Goal: Book appointment/travel/reservation

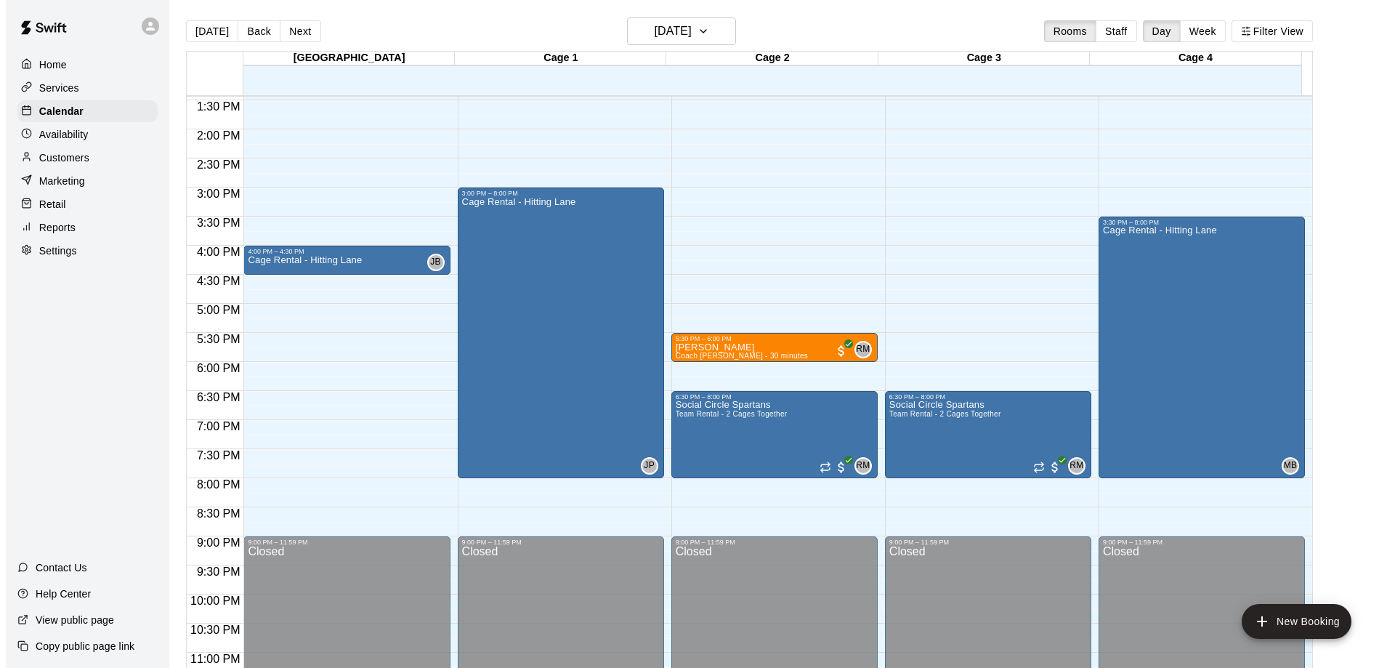
scroll to position [809, 0]
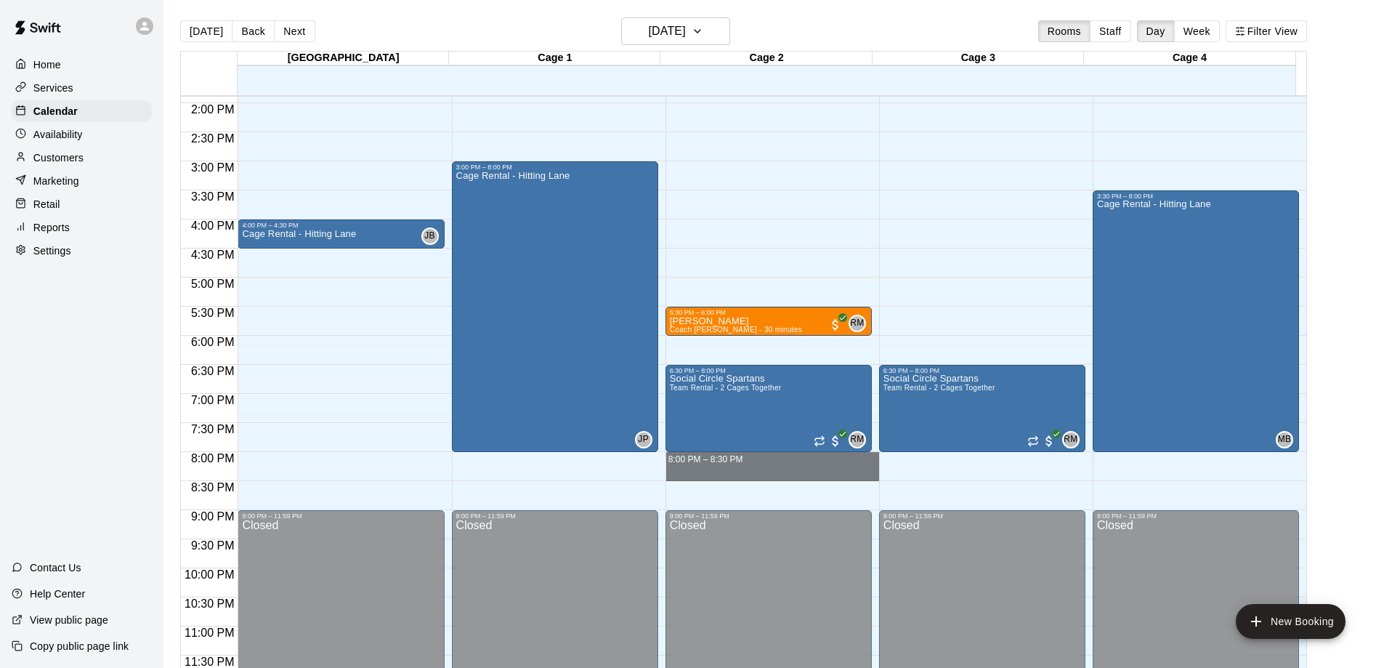
drag, startPoint x: 781, startPoint y: 456, endPoint x: 781, endPoint y: 466, distance: 10.2
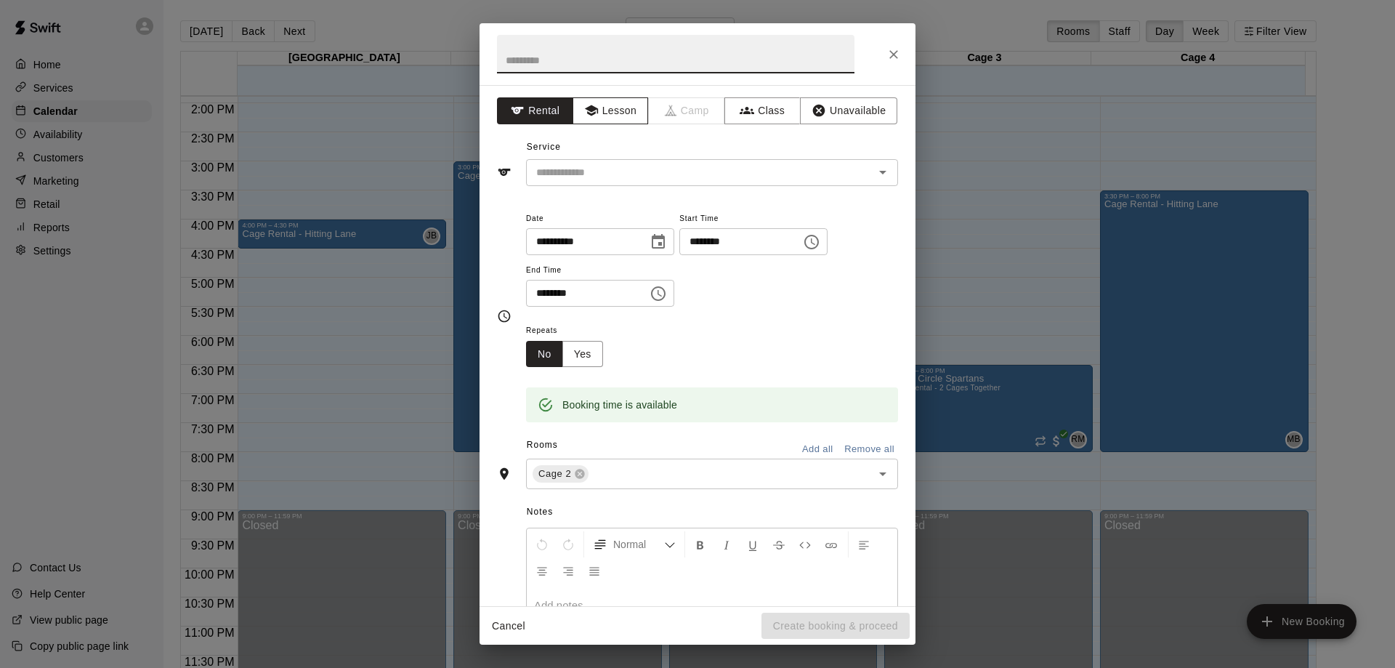
click at [625, 107] on button "Lesson" at bounding box center [610, 110] width 76 height 27
click at [636, 176] on input "text" at bounding box center [690, 172] width 320 height 18
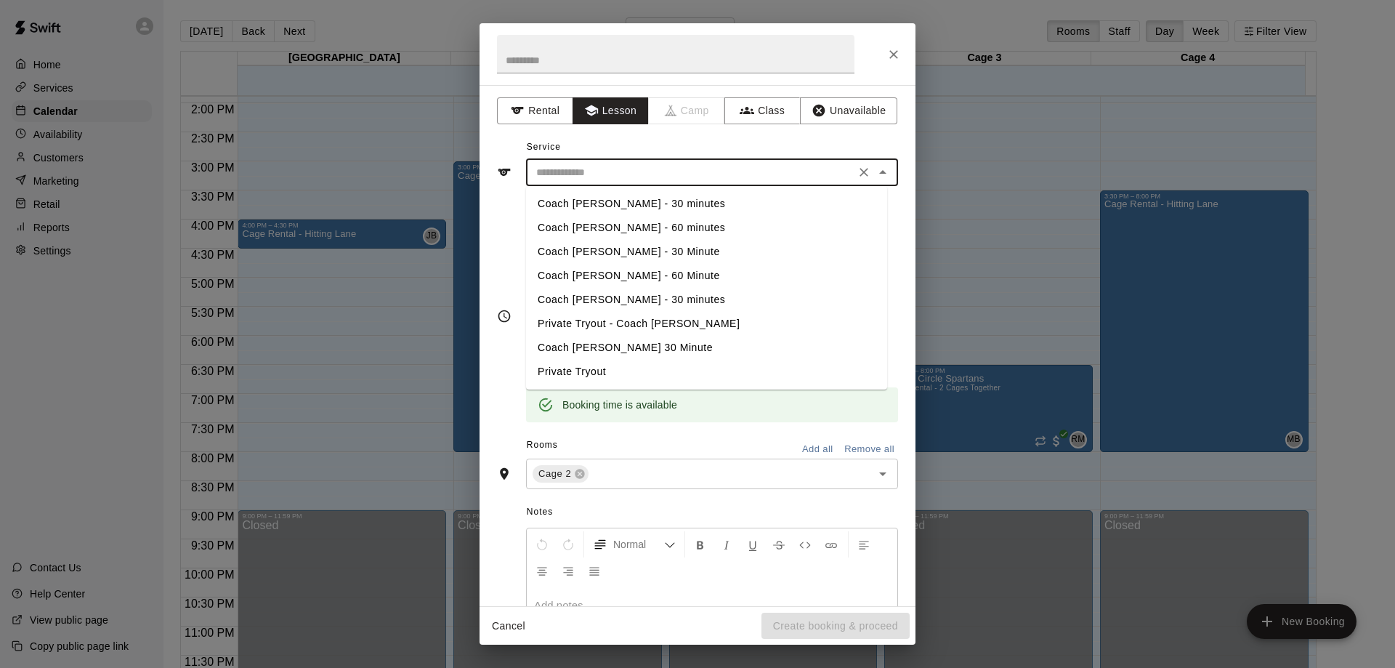
click at [592, 296] on li "Coach [PERSON_NAME] - 30 minutes" at bounding box center [706, 300] width 361 height 24
type input "**********"
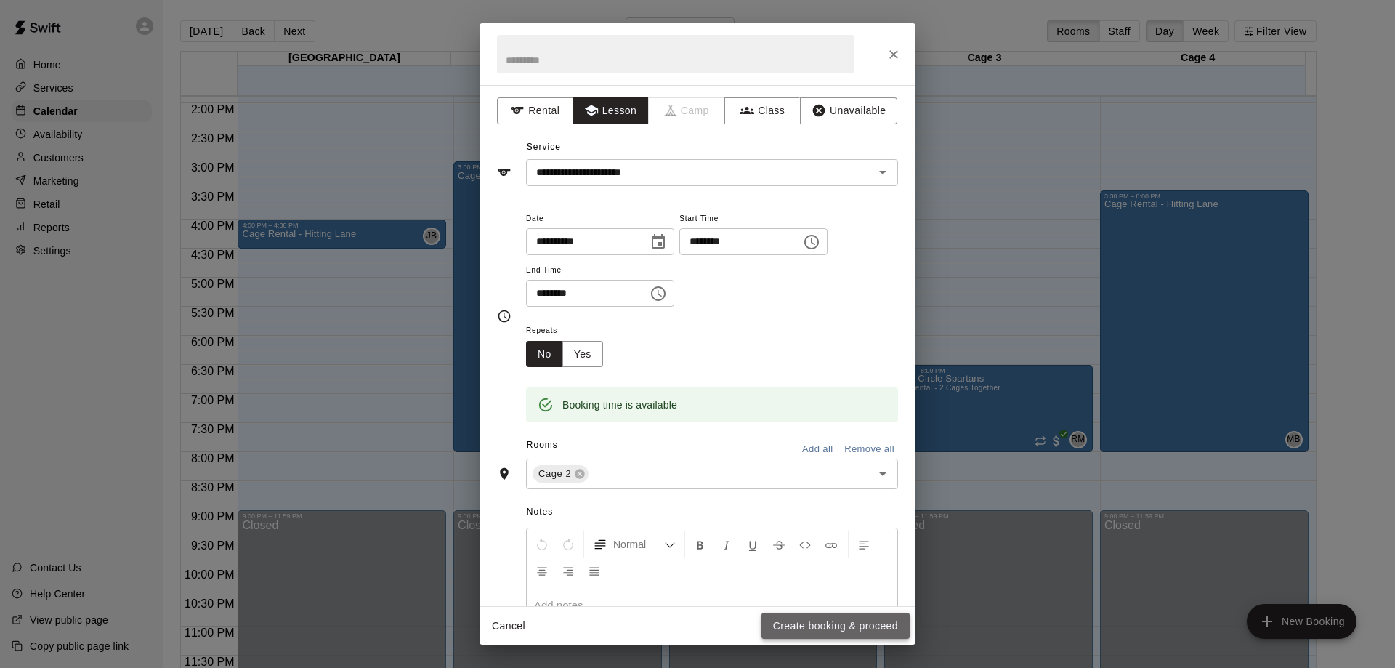
click at [835, 621] on button "Create booking & proceed" at bounding box center [835, 625] width 148 height 27
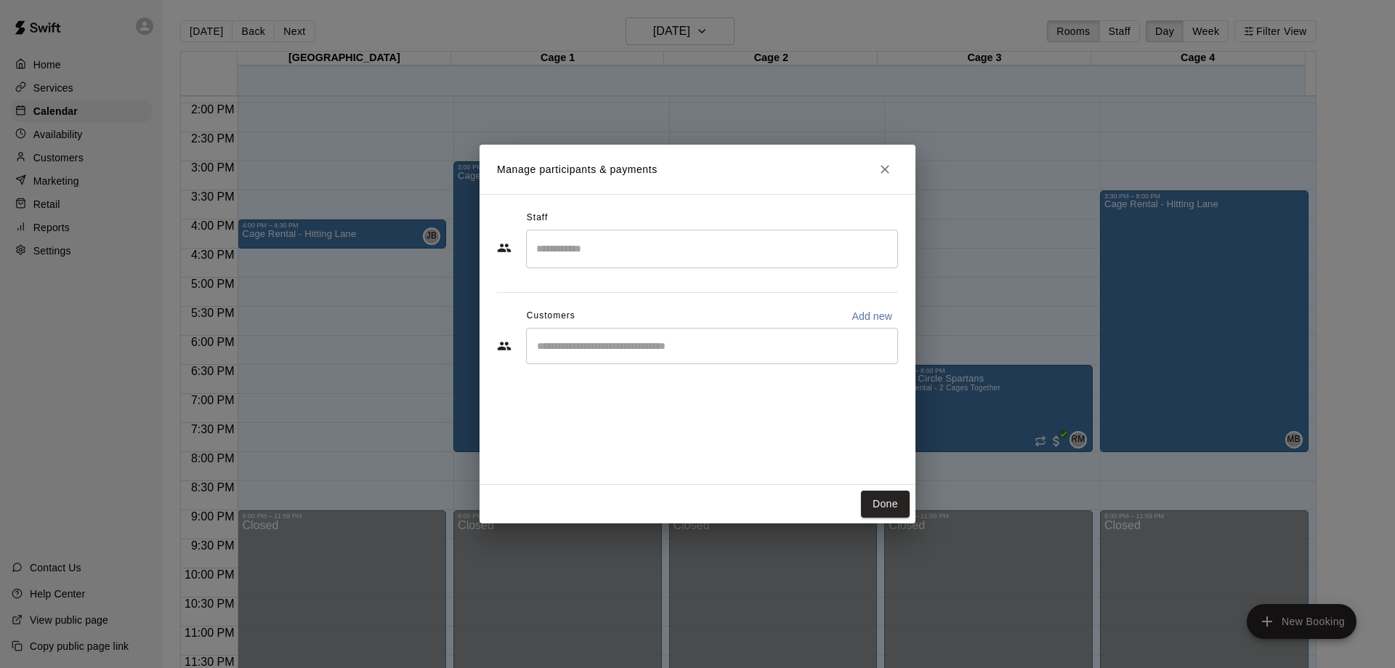
click at [585, 246] on input "Search staff" at bounding box center [711, 248] width 359 height 25
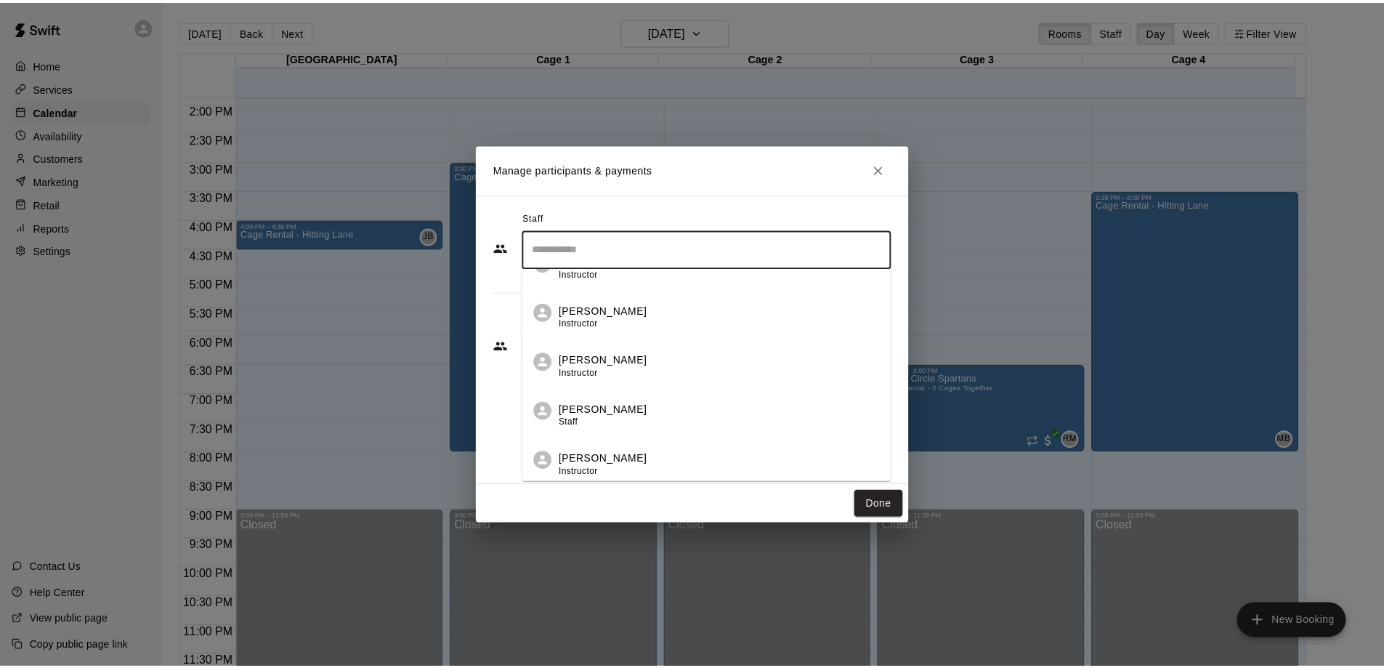
scroll to position [145, 0]
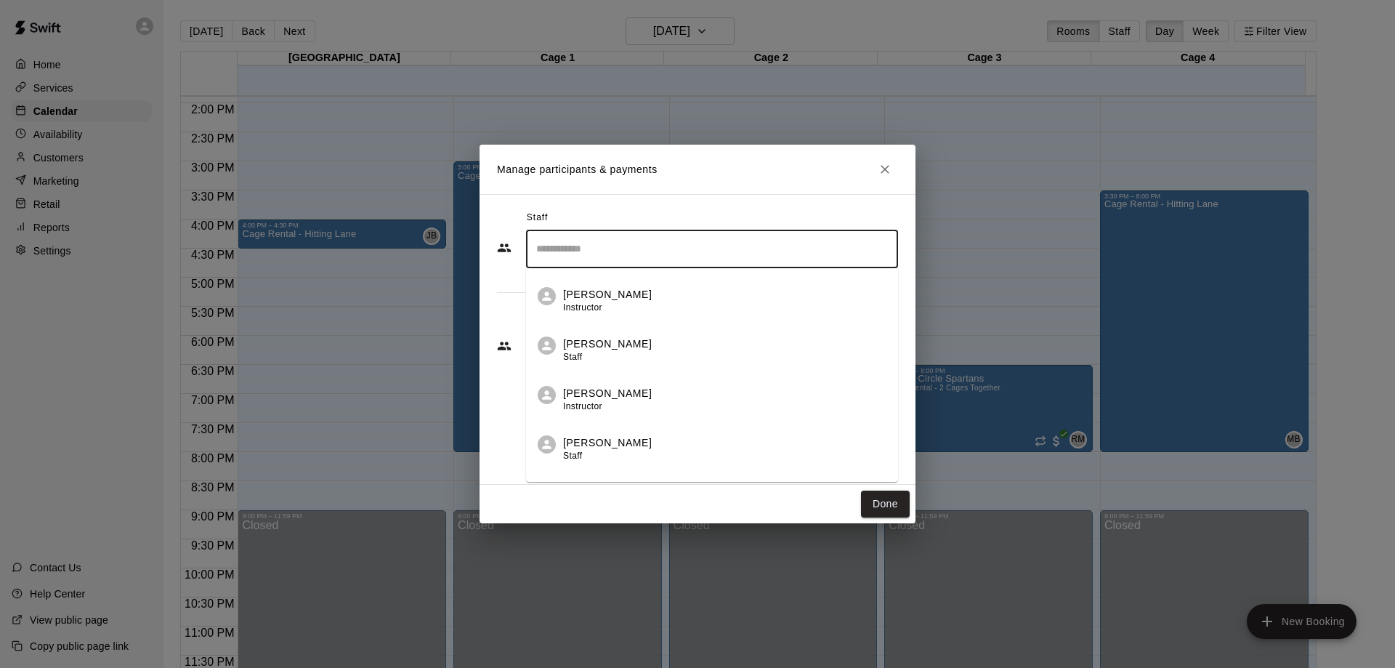
click at [588, 388] on p "[PERSON_NAME]" at bounding box center [607, 393] width 89 height 15
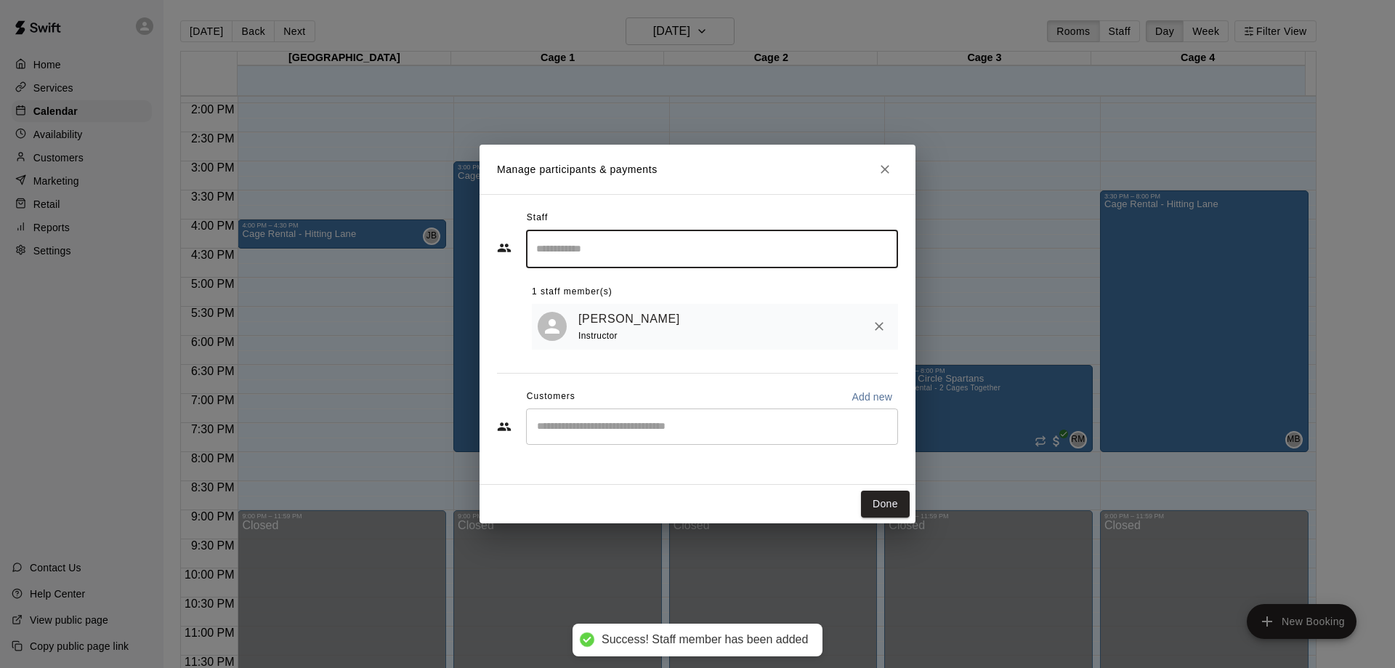
click at [885, 511] on button "Done" at bounding box center [885, 503] width 49 height 27
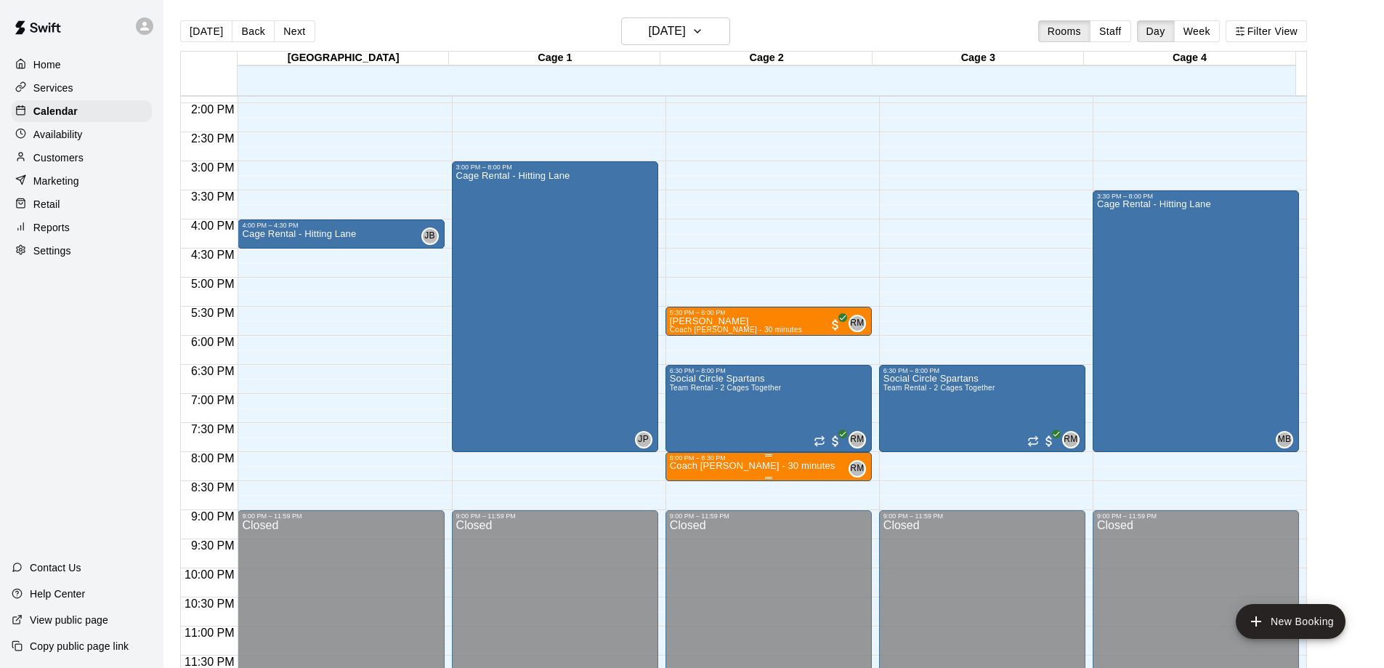
click at [771, 466] on p "Coach [PERSON_NAME] - 30 minutes" at bounding box center [753, 466] width 166 height 0
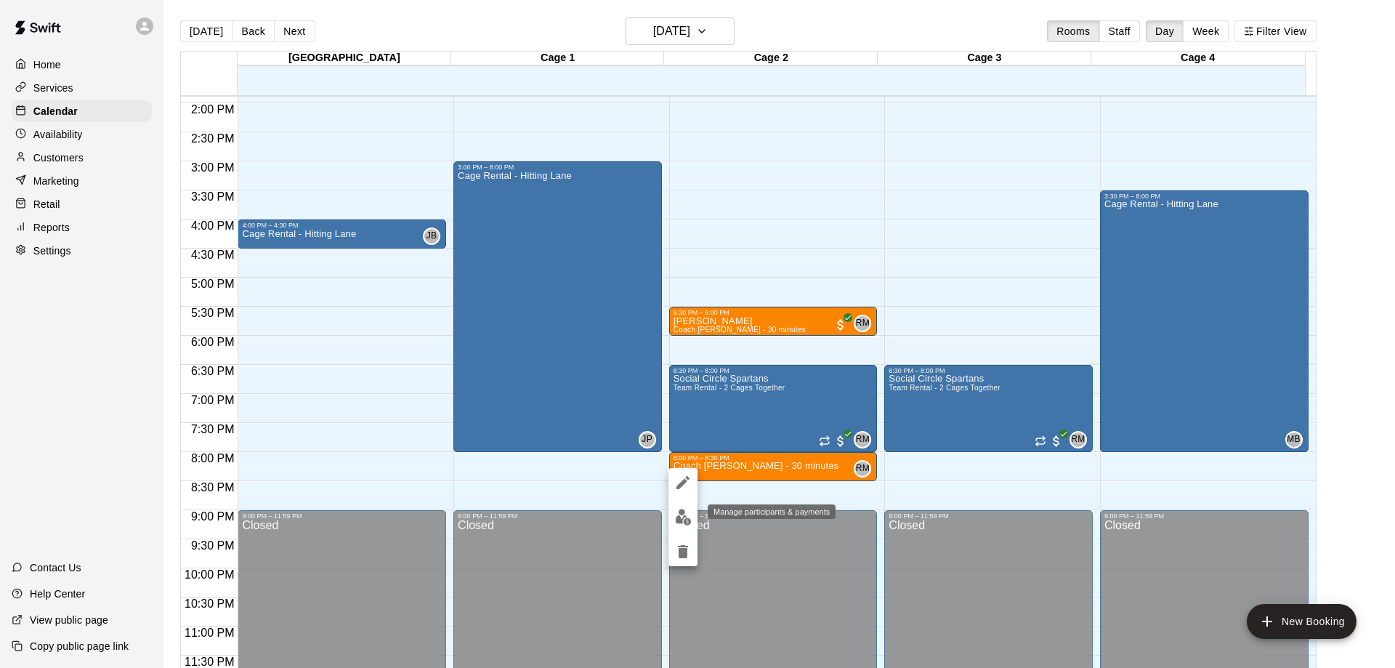
click at [681, 514] on img "edit" at bounding box center [683, 517] width 17 height 17
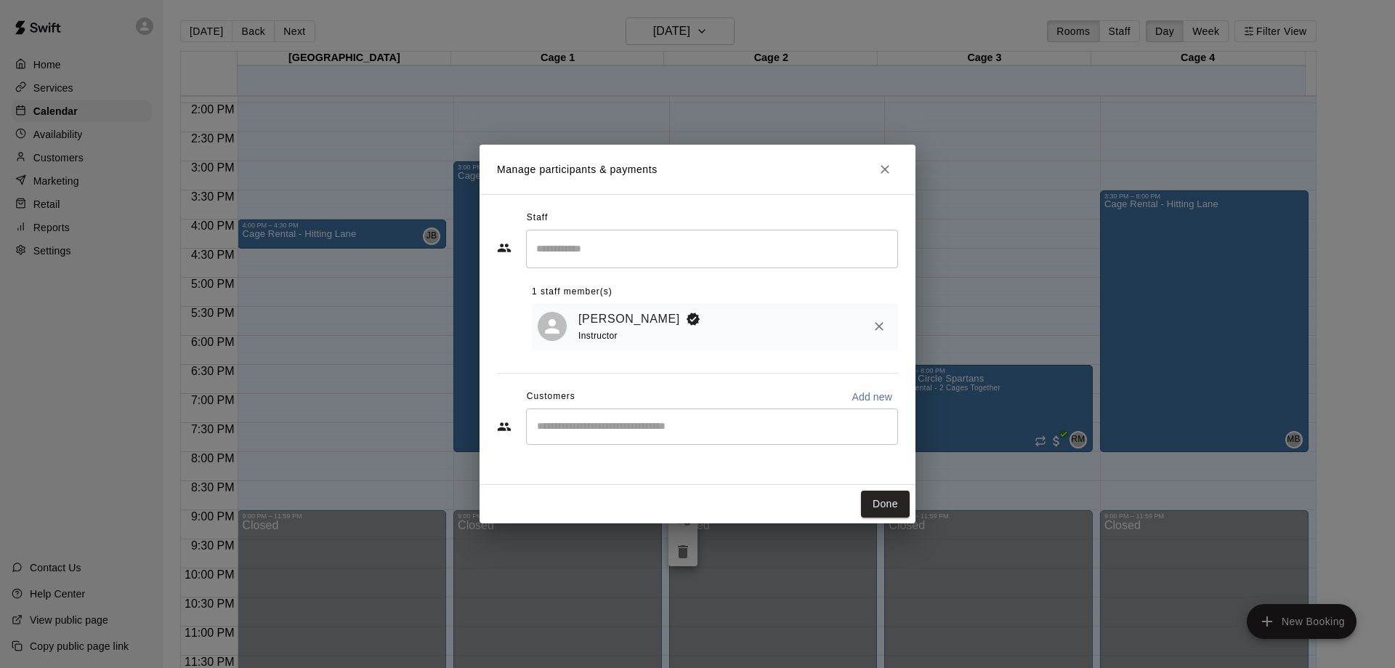
click at [650, 423] on input "Start typing to search customers..." at bounding box center [711, 426] width 359 height 15
type input "****"
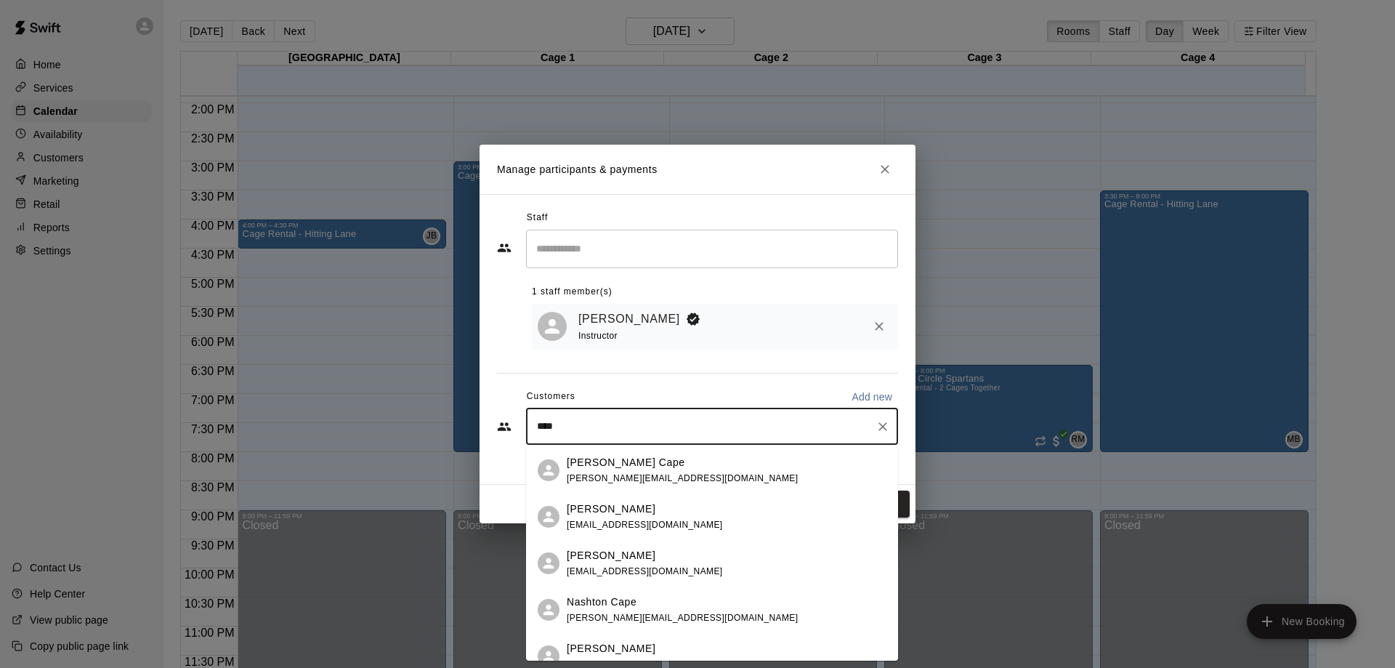
click at [681, 526] on div "[PERSON_NAME] [EMAIL_ADDRESS][DOMAIN_NAME]" at bounding box center [727, 516] width 320 height 31
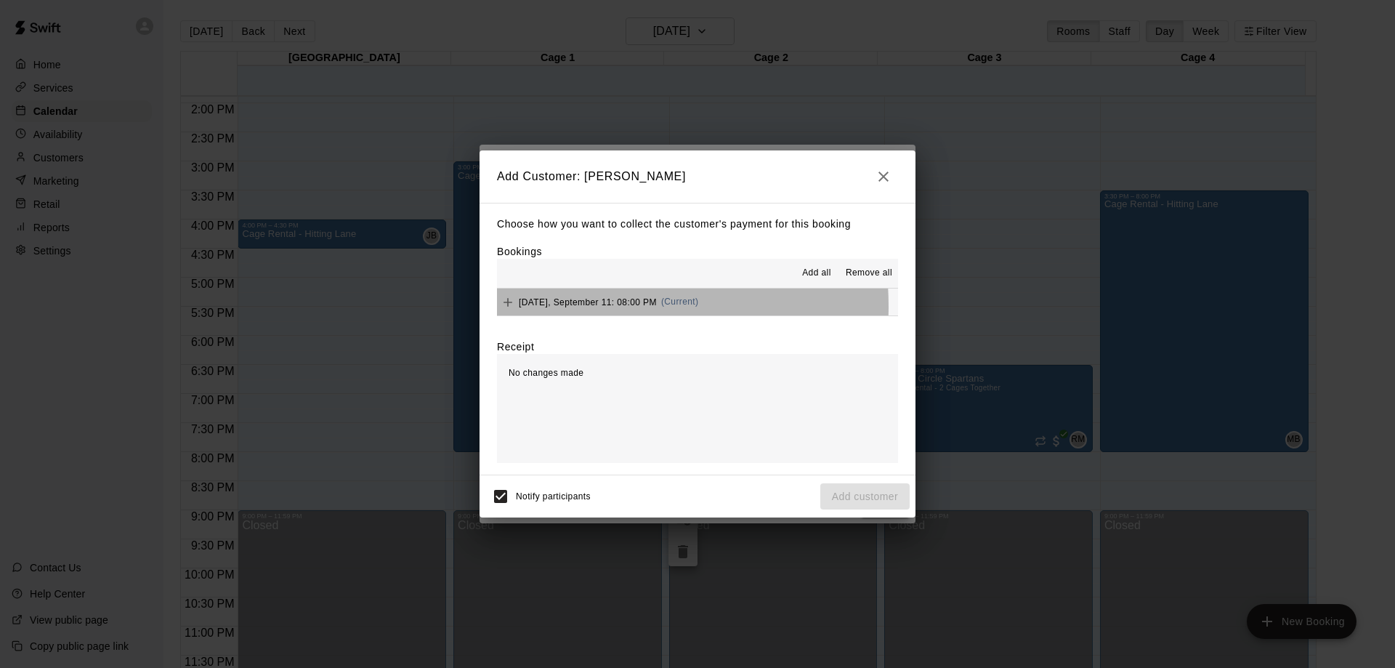
click at [575, 307] on span "[DATE], September 11: 08:00 PM" at bounding box center [588, 301] width 138 height 10
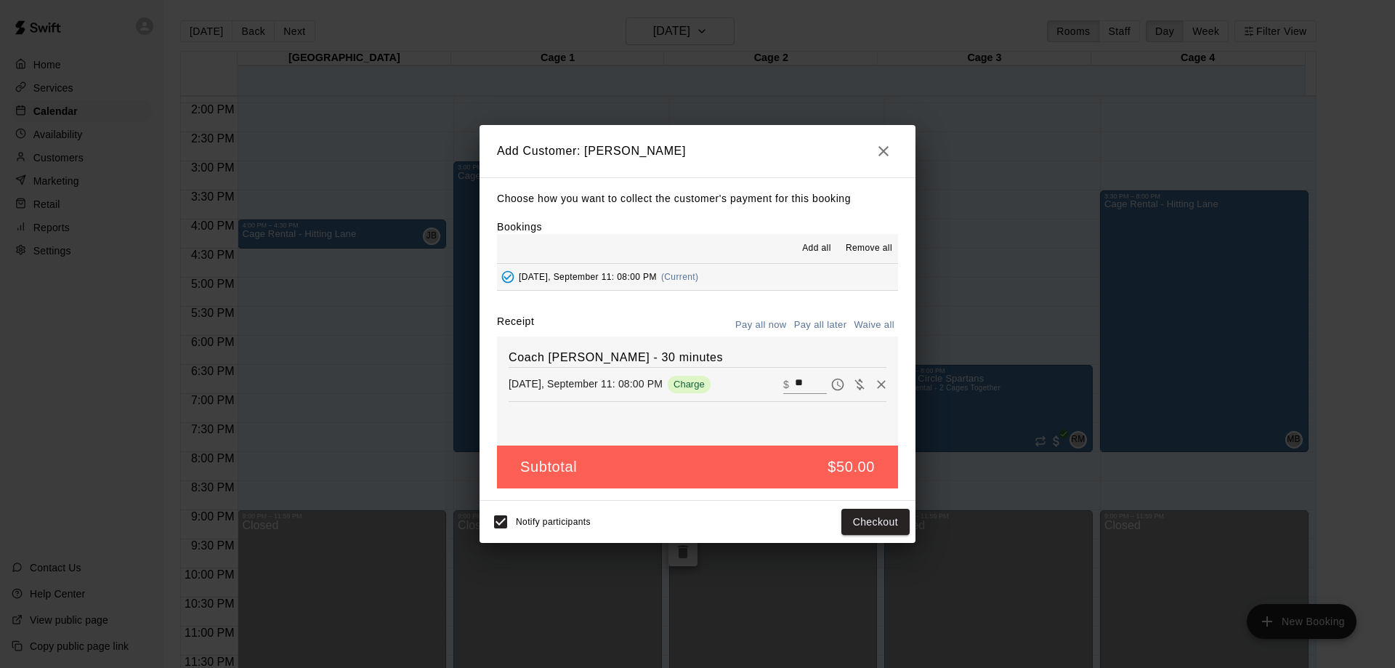
click at [783, 381] on div "​ $ **" at bounding box center [805, 384] width 44 height 19
type input "***"
click at [857, 520] on button "Checkout" at bounding box center [875, 522] width 68 height 27
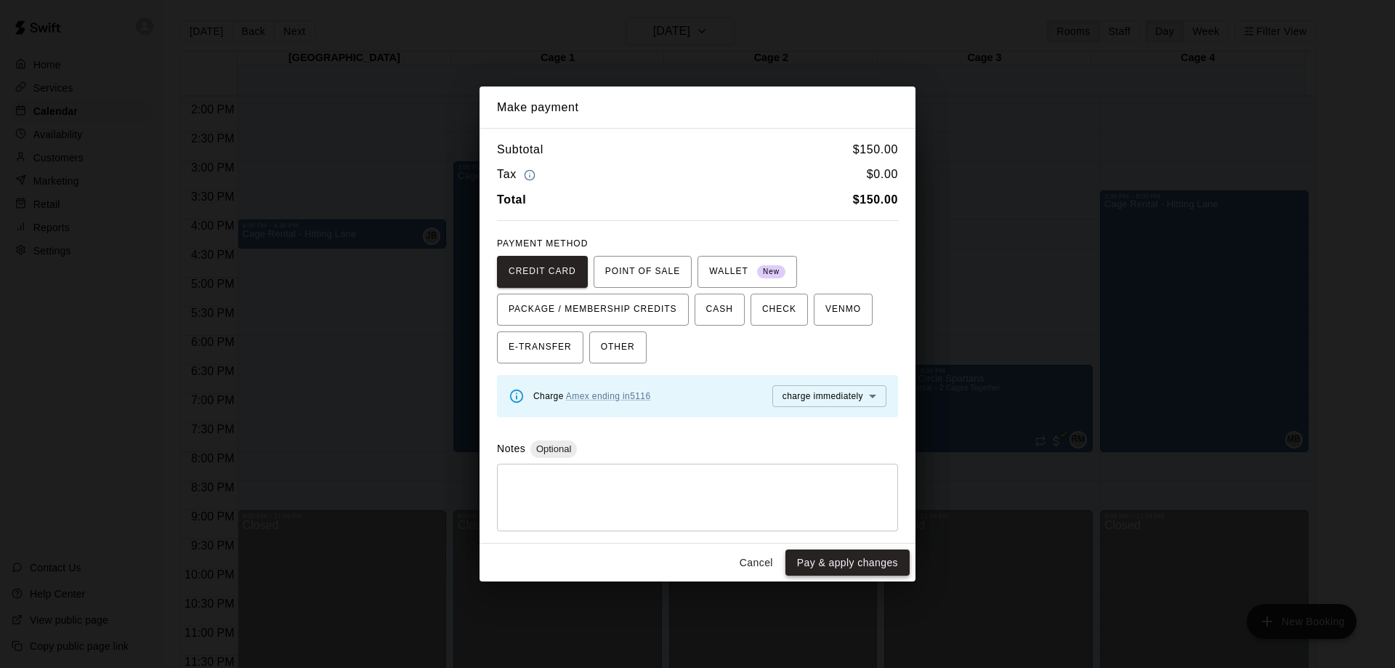
click at [857, 559] on button "Pay & apply changes" at bounding box center [847, 562] width 124 height 27
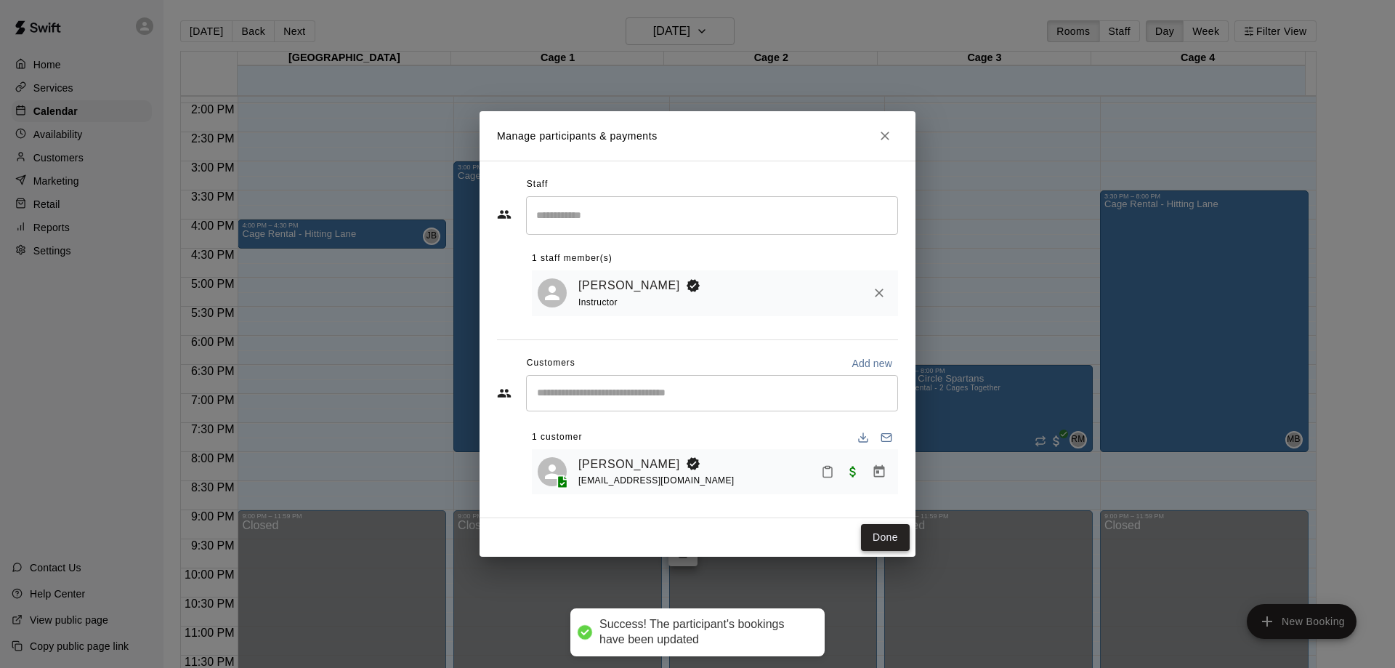
click at [889, 535] on button "Done" at bounding box center [885, 537] width 49 height 27
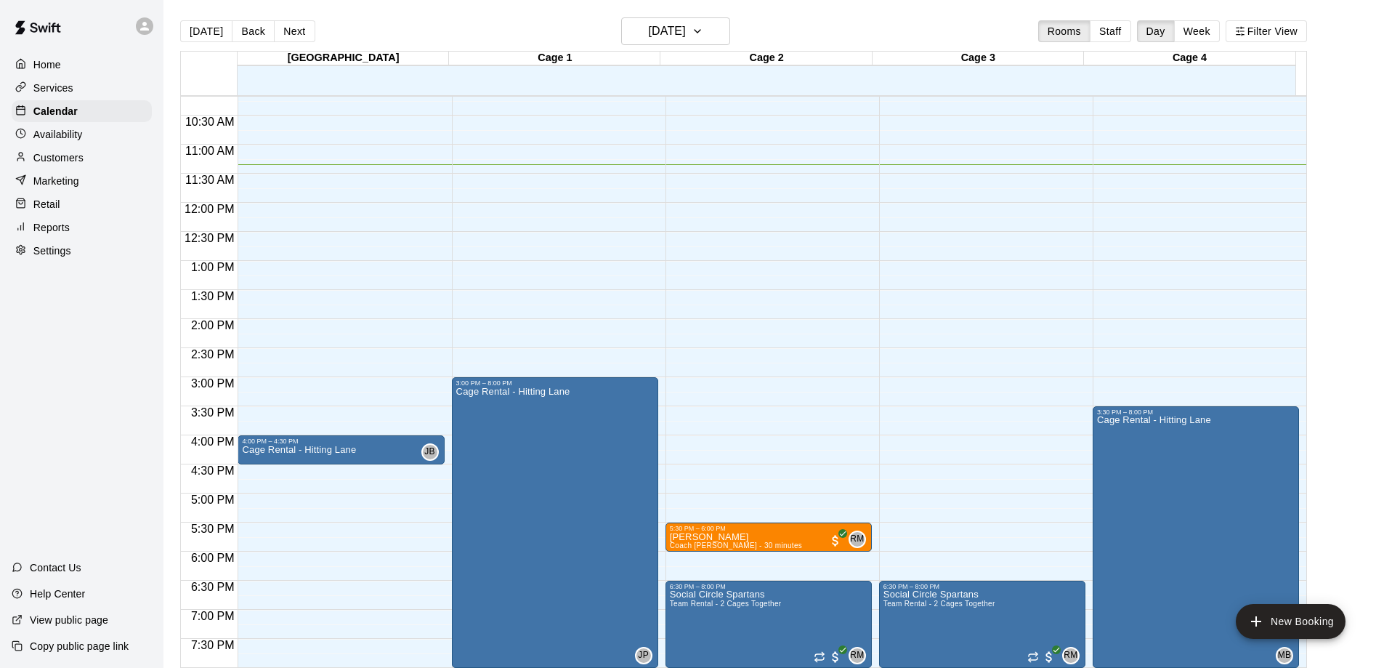
scroll to position [591, 0]
click at [242, 29] on button "Back" at bounding box center [253, 31] width 43 height 22
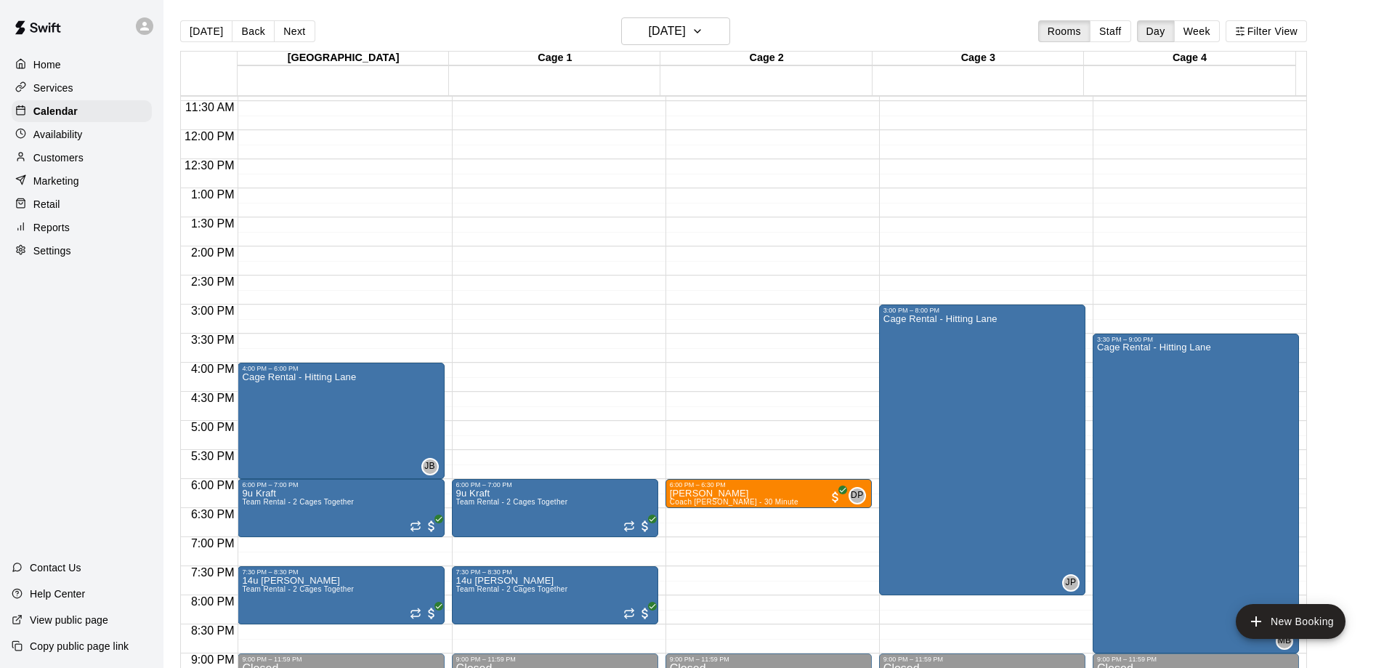
scroll to position [663, 0]
click at [249, 38] on button "Back" at bounding box center [253, 31] width 43 height 22
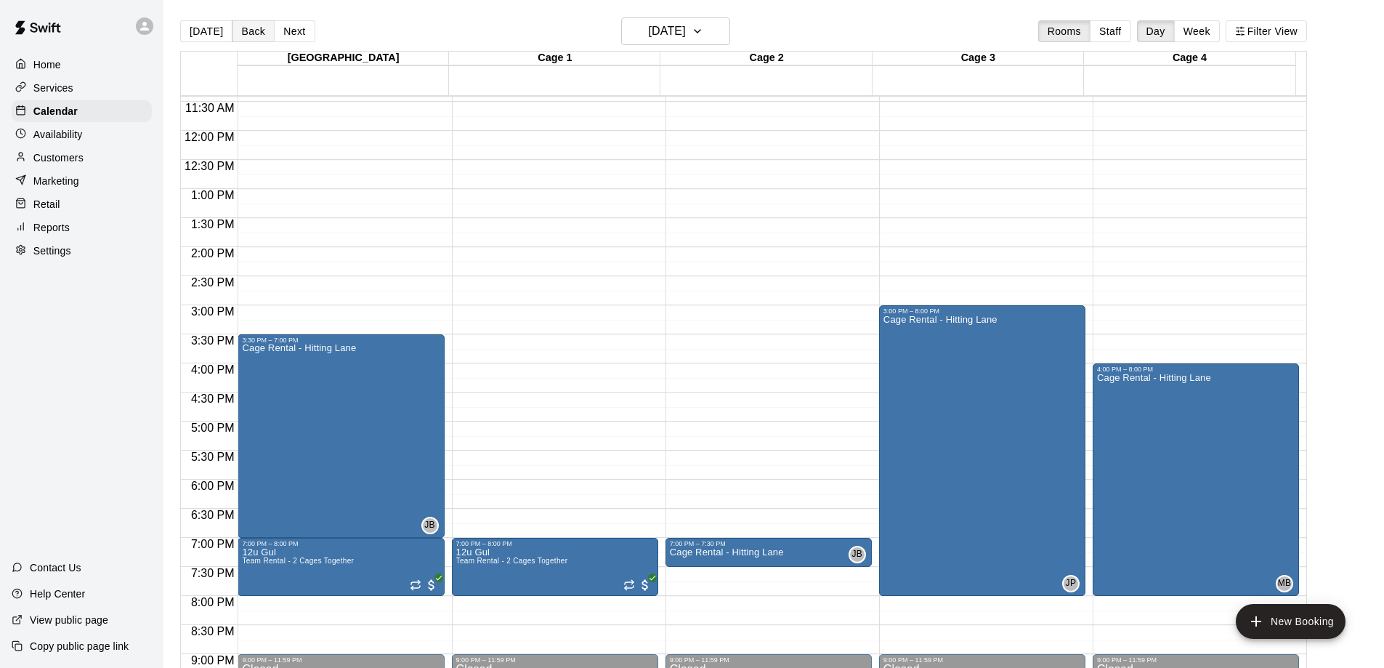
click at [246, 23] on button "Back" at bounding box center [253, 31] width 43 height 22
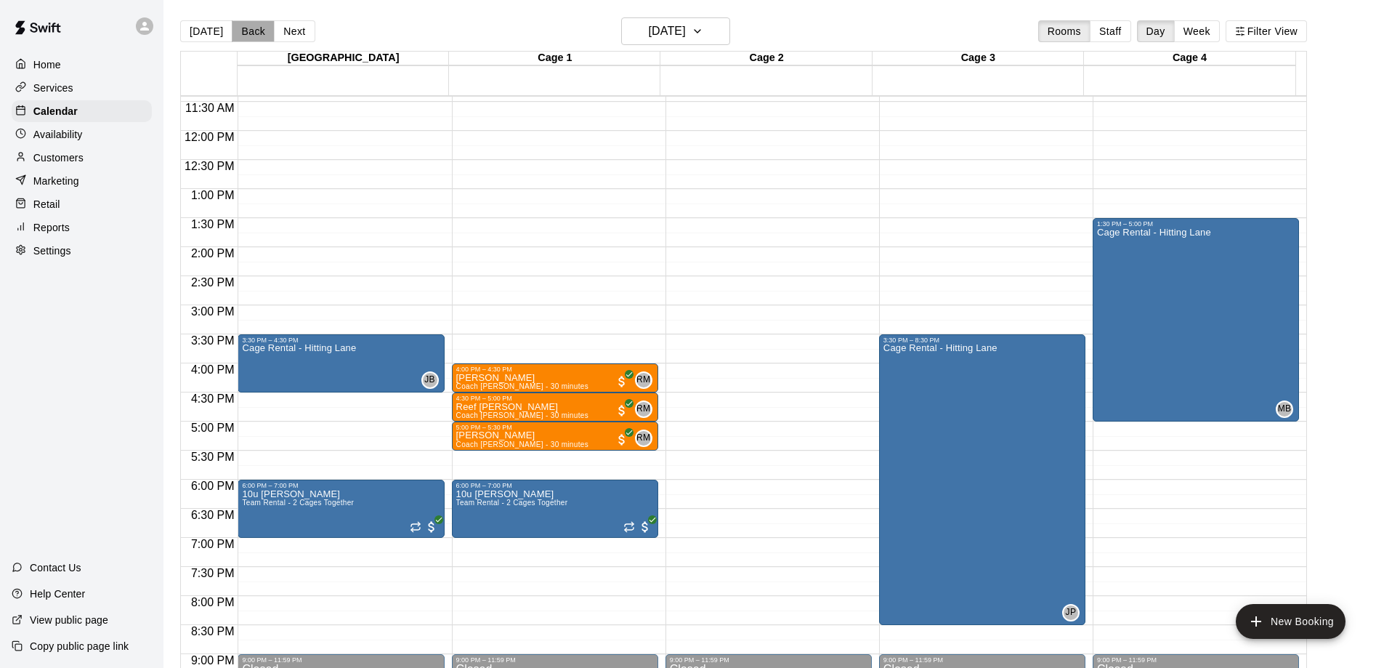
click at [256, 29] on button "Back" at bounding box center [253, 31] width 43 height 22
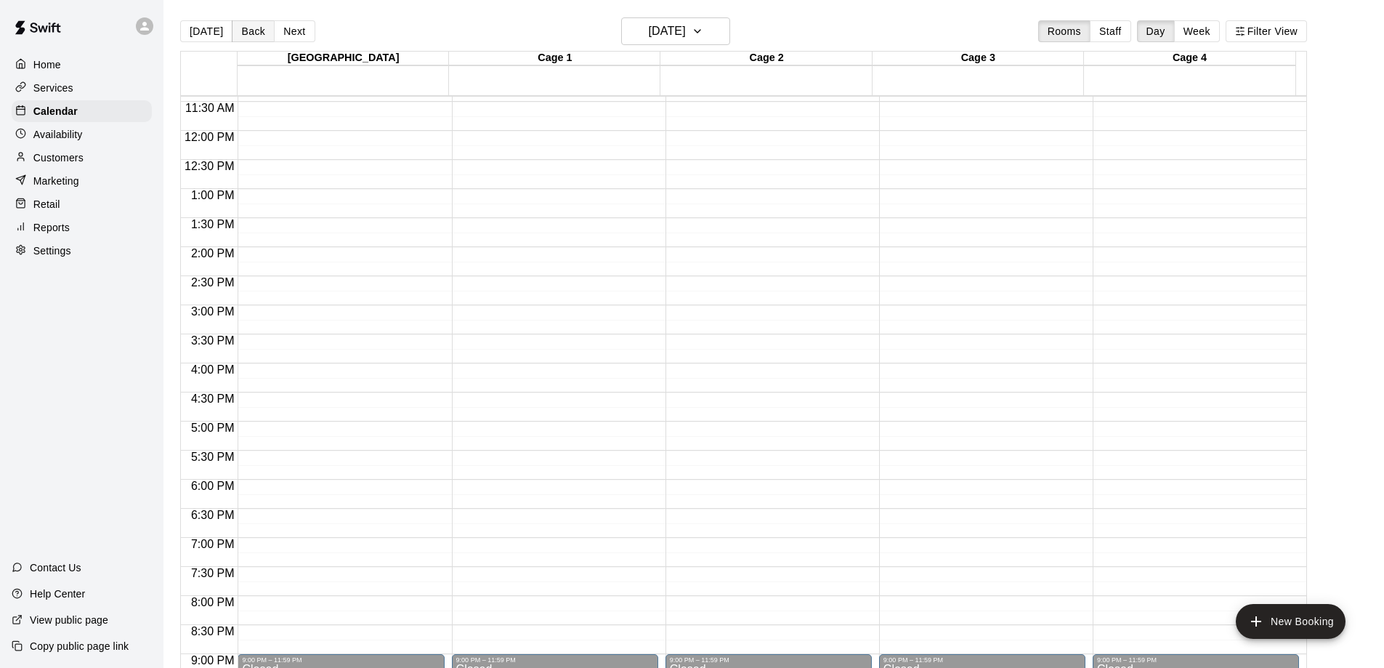
click at [249, 24] on button "Back" at bounding box center [253, 31] width 43 height 22
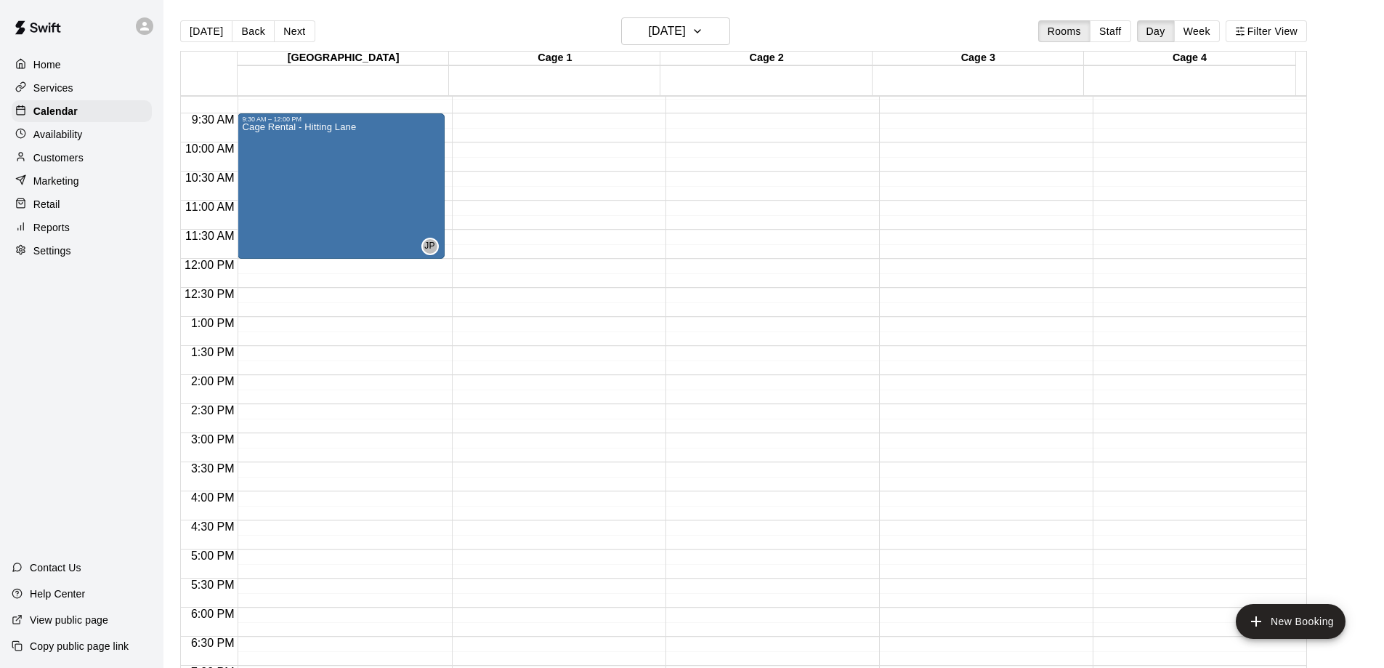
scroll to position [445, 0]
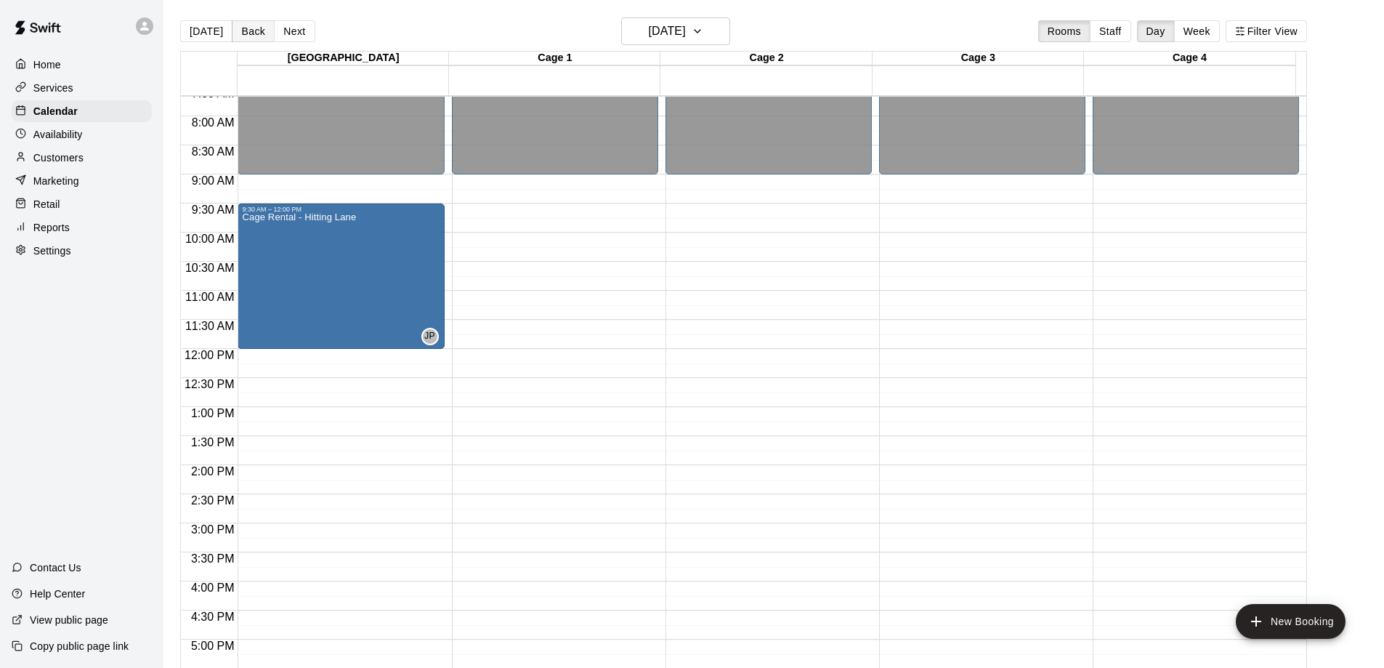
click at [235, 31] on button "Back" at bounding box center [253, 31] width 43 height 22
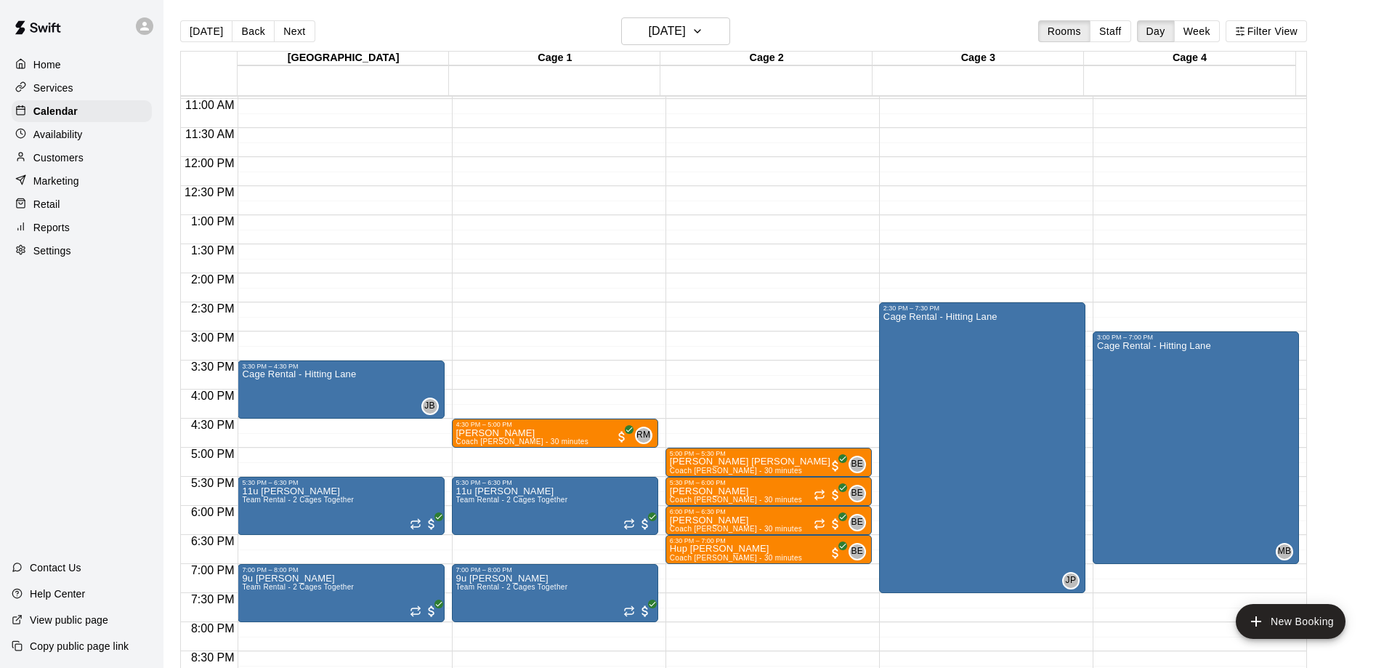
scroll to position [663, 0]
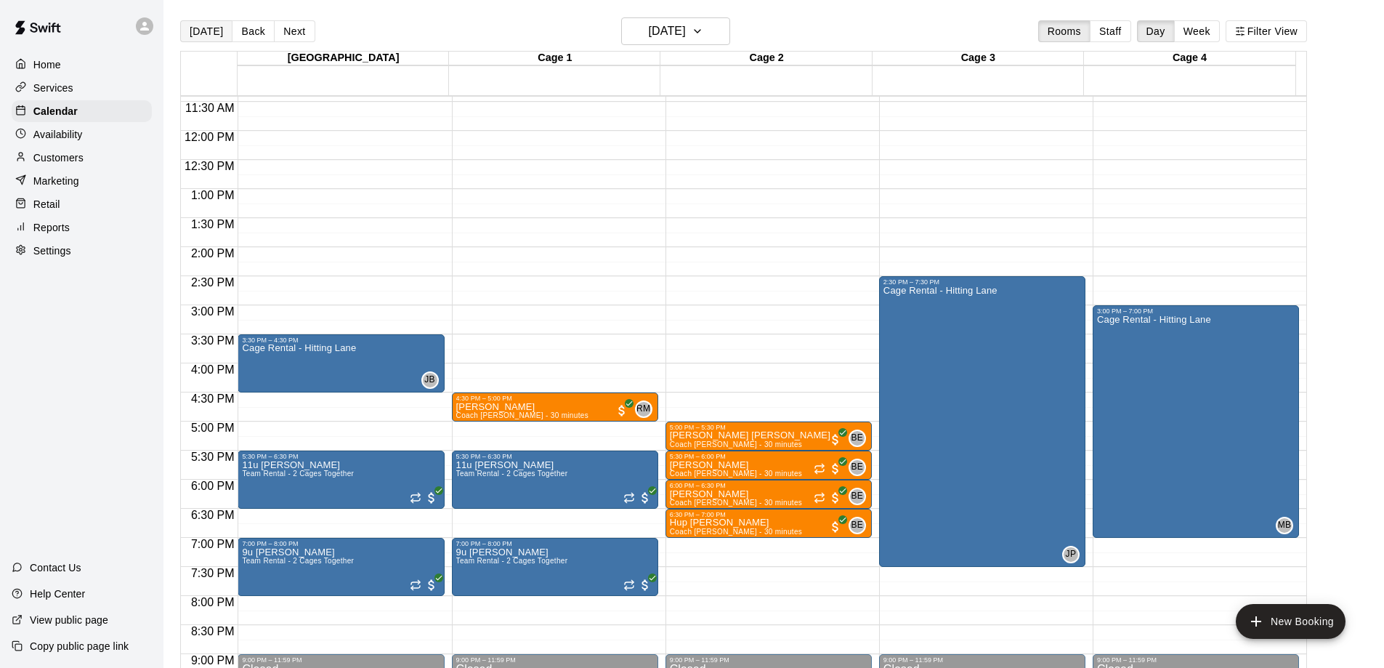
click at [190, 38] on button "[DATE]" at bounding box center [206, 31] width 52 height 22
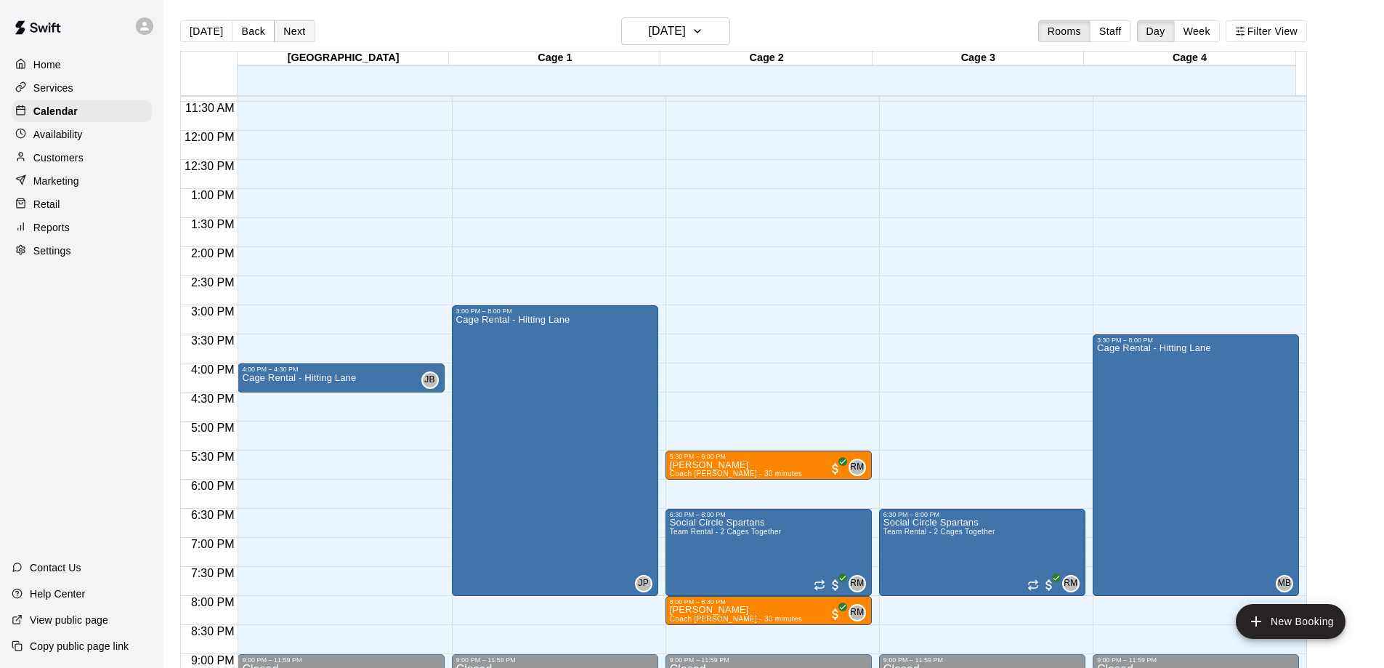
click at [274, 28] on button "Next" at bounding box center [294, 31] width 41 height 22
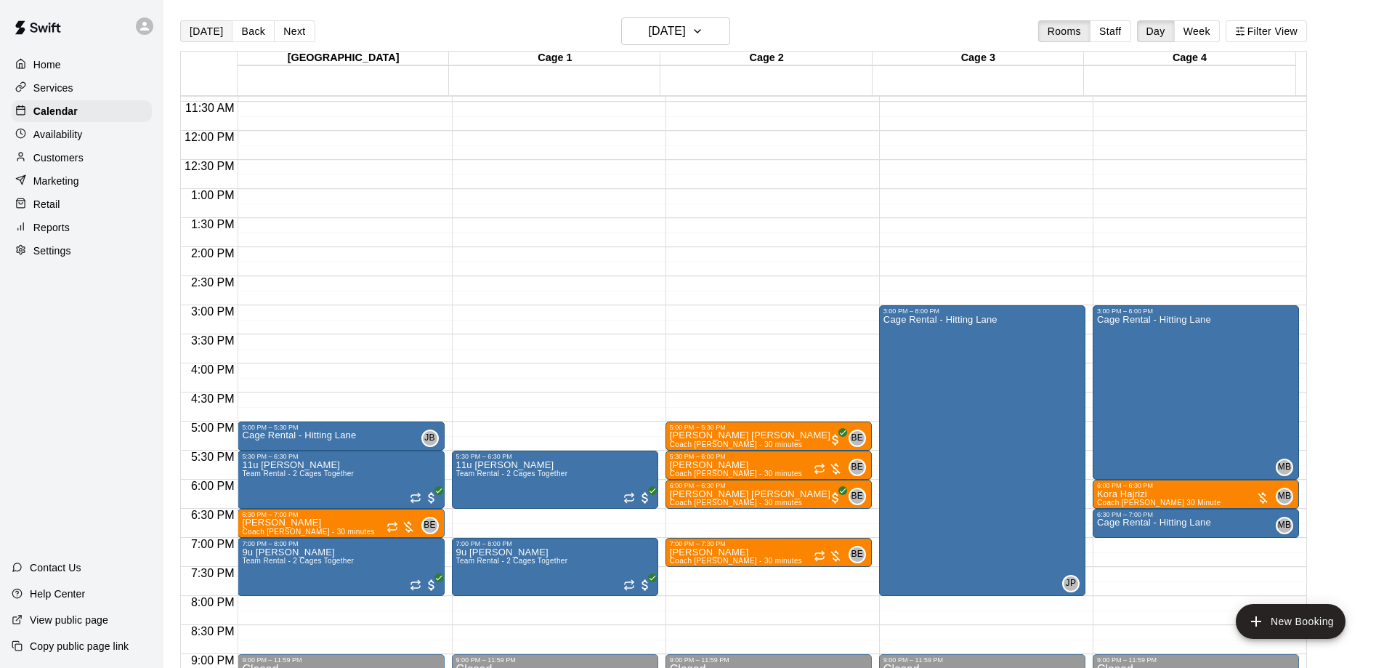
click at [199, 26] on button "[DATE]" at bounding box center [206, 31] width 52 height 22
